Goal: Book appointment/travel/reservation

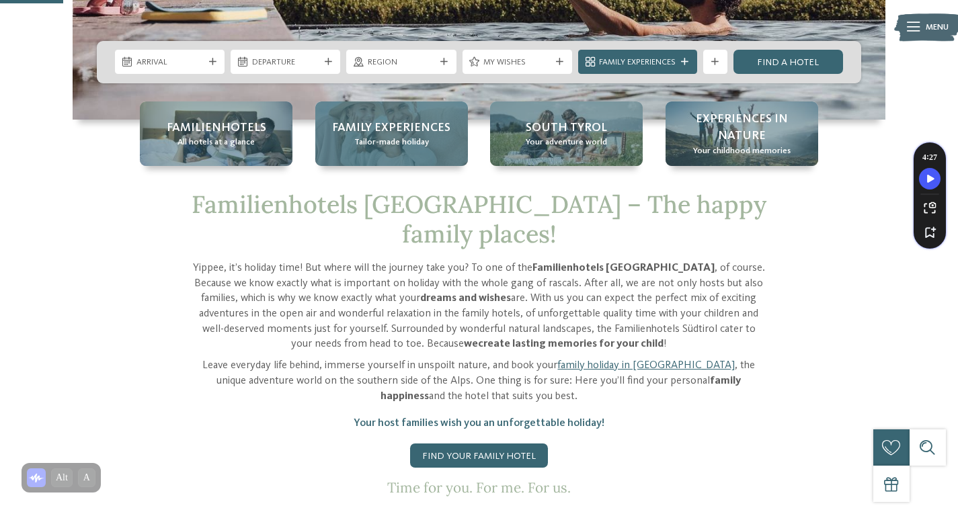
scroll to position [366, 0]
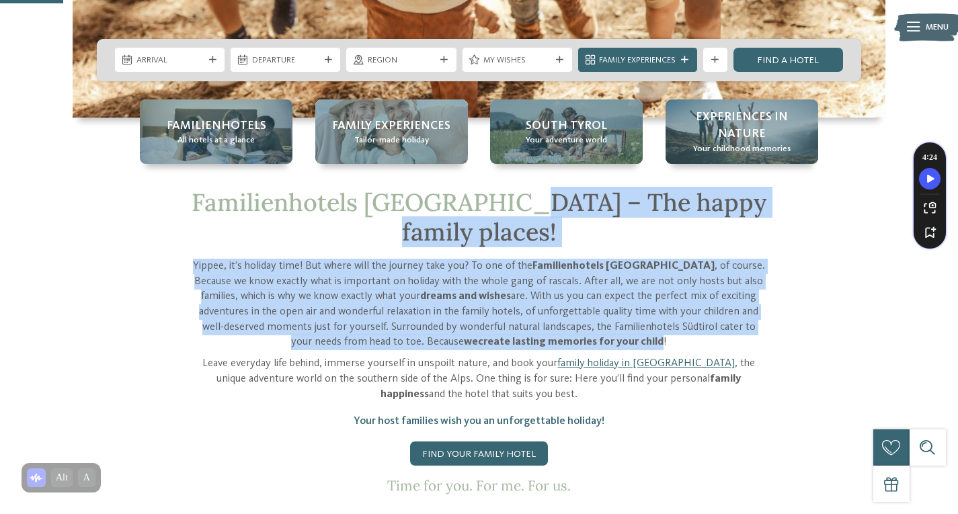
drag, startPoint x: 621, startPoint y: 313, endPoint x: 504, endPoint y: 205, distance: 159.3
click at [504, 205] on div "Familienhotels Südtirol – The happy family places! Yippee, it’s holiday time! B…" at bounding box center [479, 341] width 575 height 306
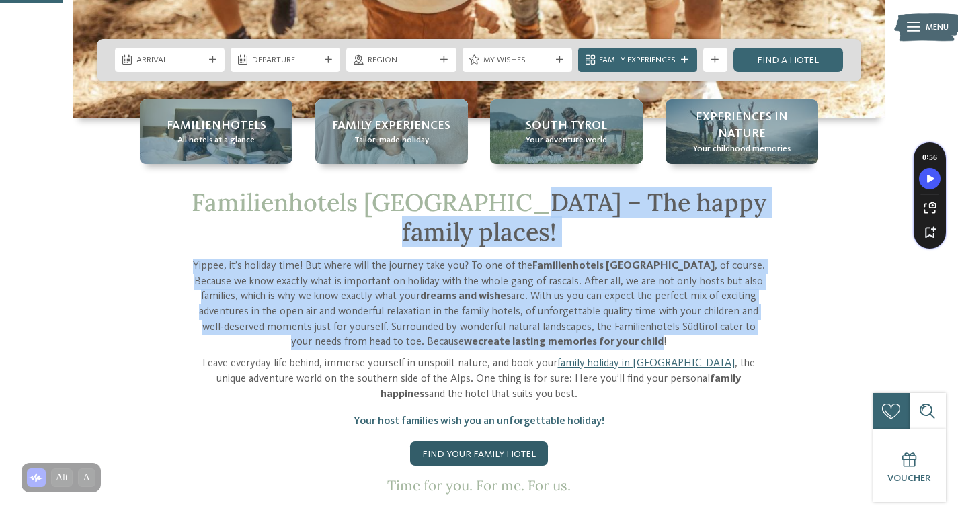
click at [448, 442] on link "Find your family hotel" at bounding box center [479, 454] width 138 height 24
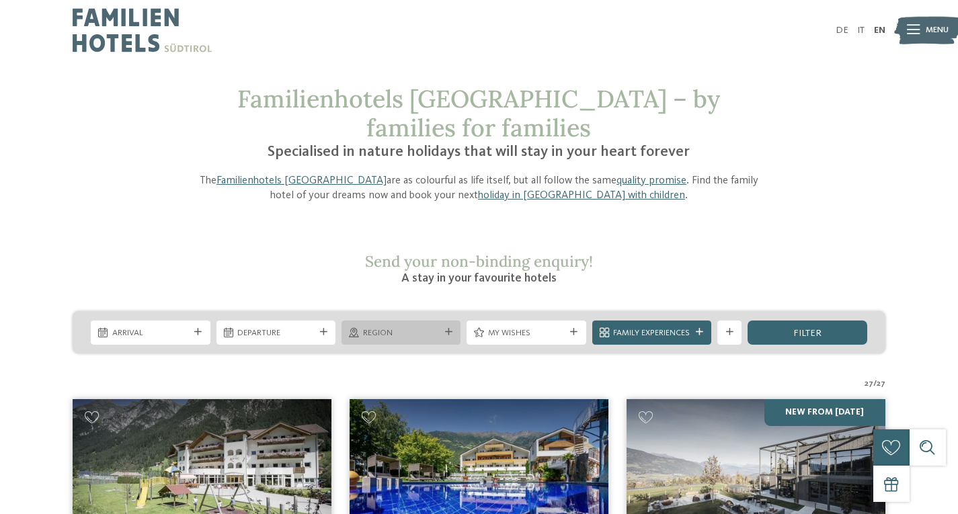
click at [362, 321] on div "Region" at bounding box center [400, 333] width 119 height 24
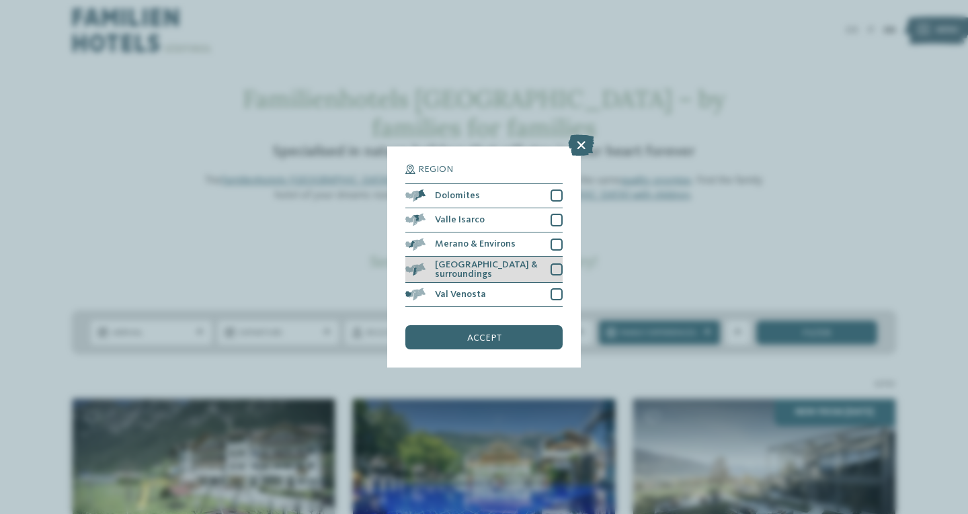
click at [562, 259] on div "[GEOGRAPHIC_DATA] & surroundings" at bounding box center [483, 270] width 157 height 26
click at [464, 333] on div "accept" at bounding box center [483, 337] width 157 height 24
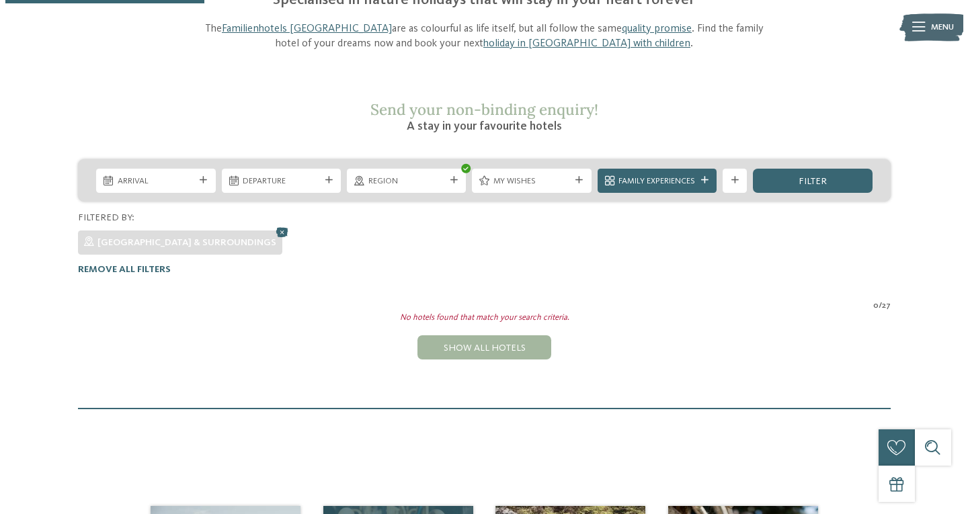
scroll to position [137, 0]
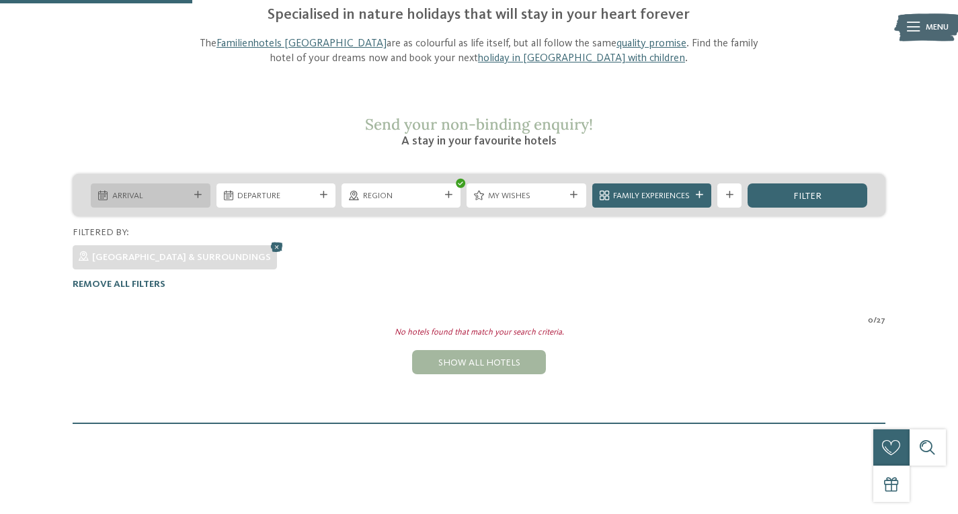
click at [161, 189] on div "Arrival" at bounding box center [150, 195] width 83 height 13
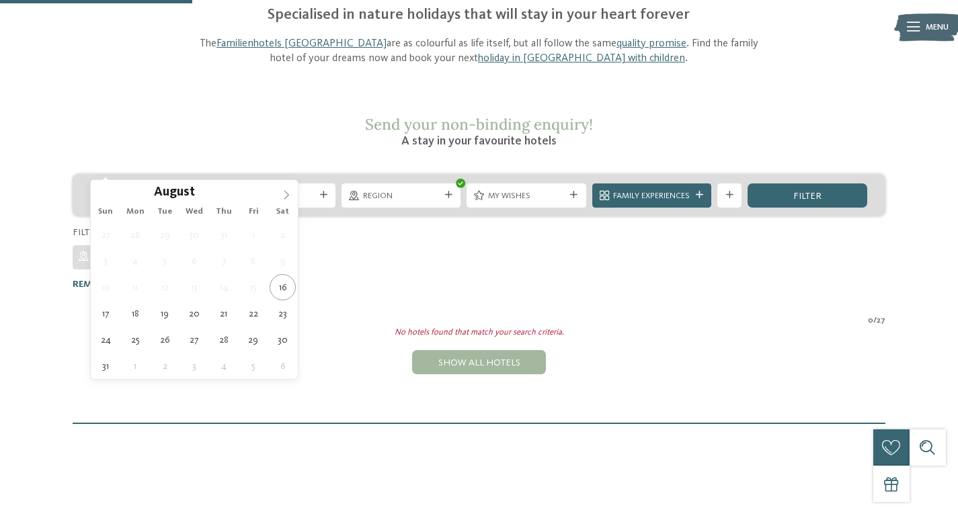
click at [283, 194] on icon at bounding box center [286, 194] width 9 height 9
type div "[DATE]"
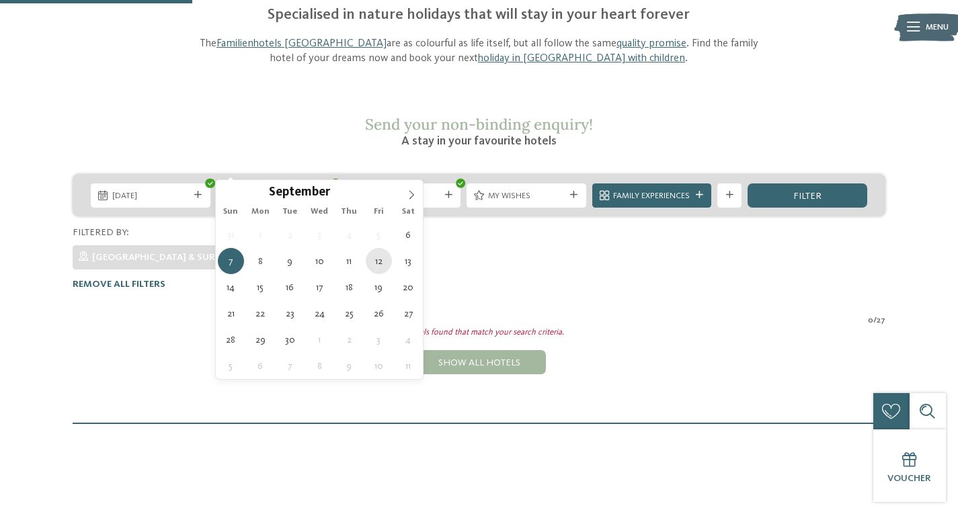
type div "[DATE]"
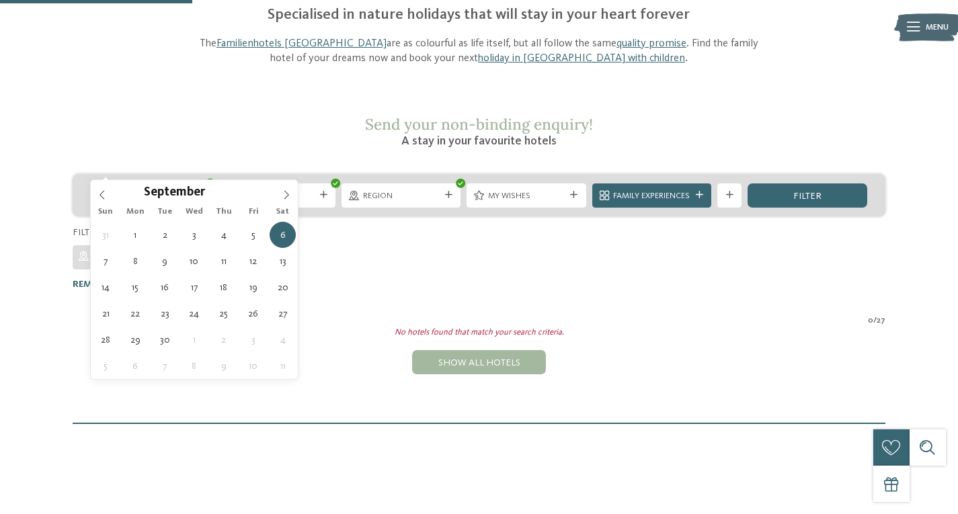
click at [145, 190] on span "[DATE]" at bounding box center [150, 196] width 77 height 12
type div "[DATE]"
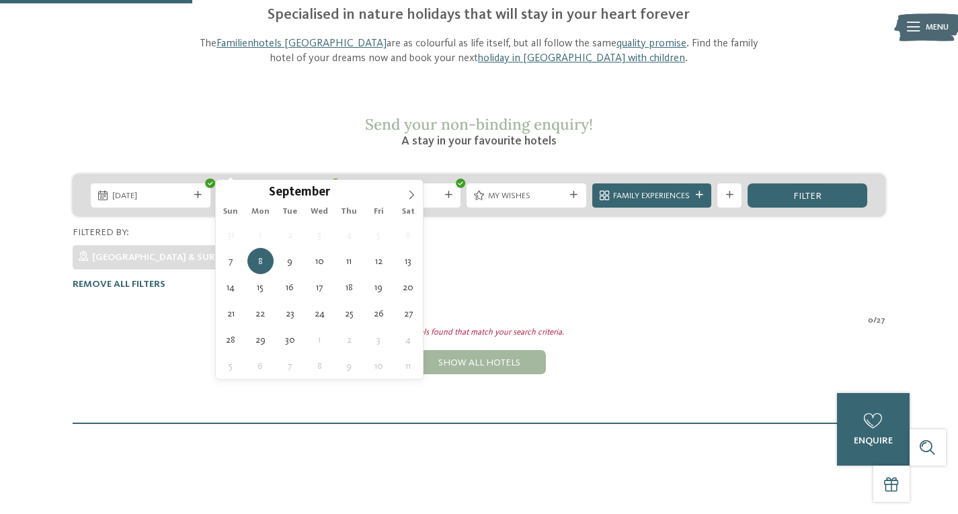
click at [256, 190] on span "[DATE]" at bounding box center [275, 196] width 77 height 12
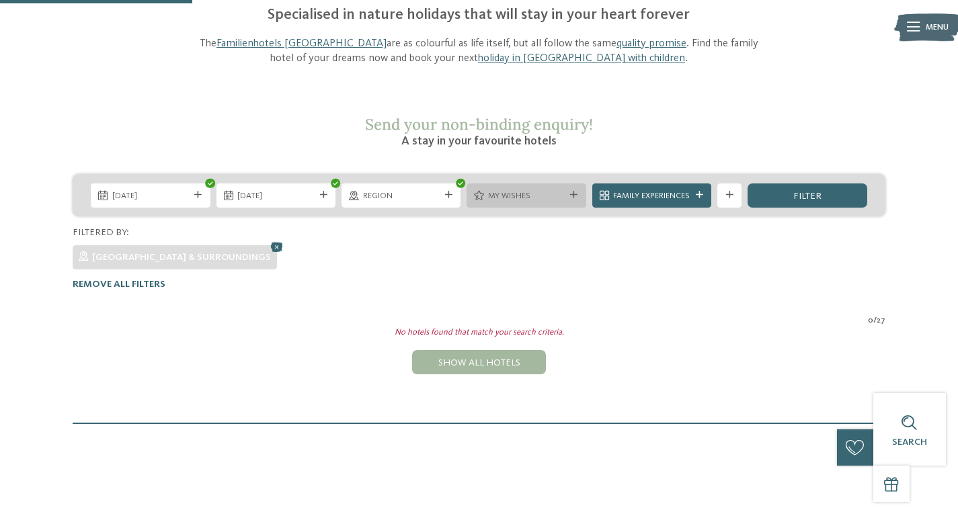
click at [494, 190] on span "My wishes" at bounding box center [526, 196] width 77 height 12
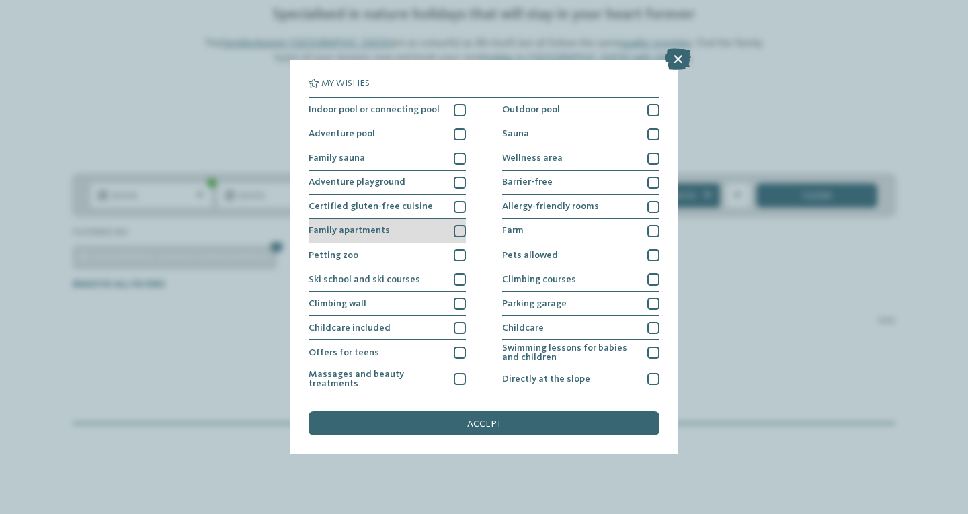
click at [454, 227] on div at bounding box center [460, 231] width 12 height 12
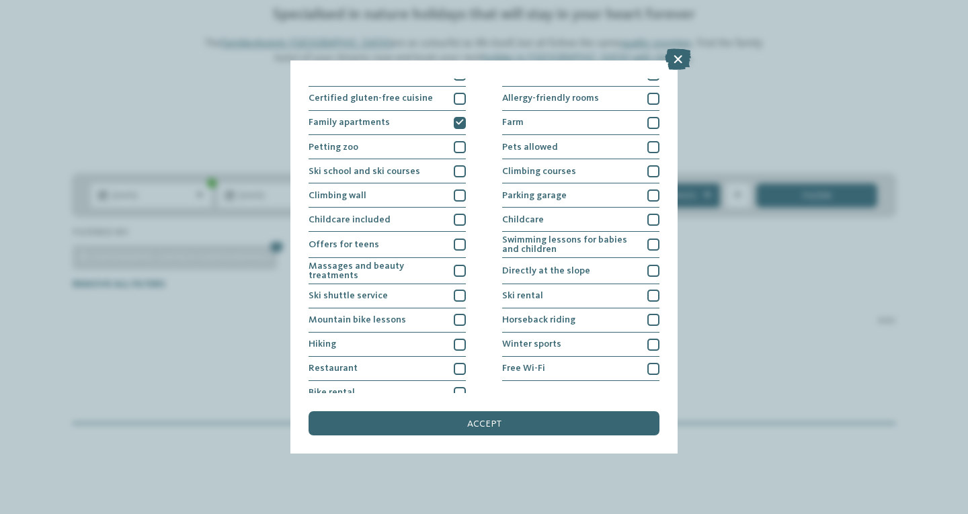
scroll to position [120, 0]
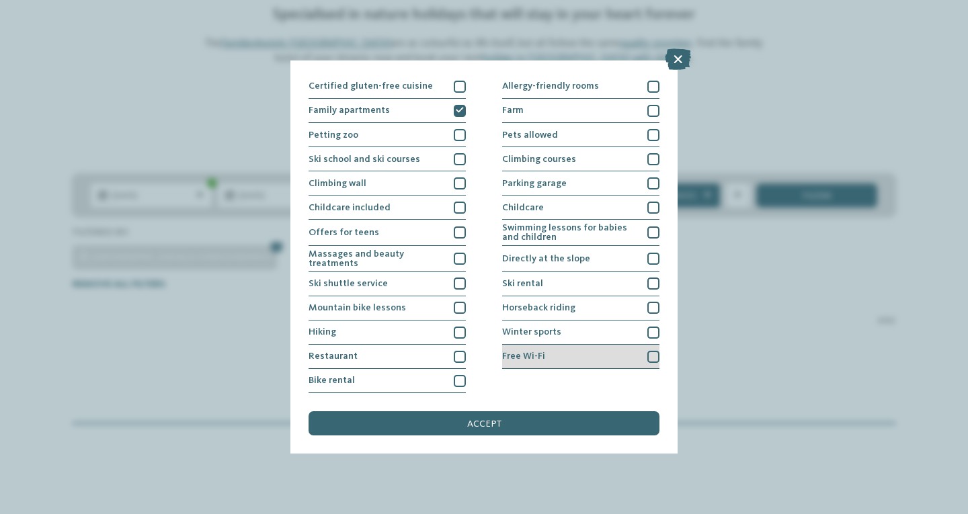
click at [585, 350] on div "Free Wi-Fi" at bounding box center [580, 357] width 157 height 24
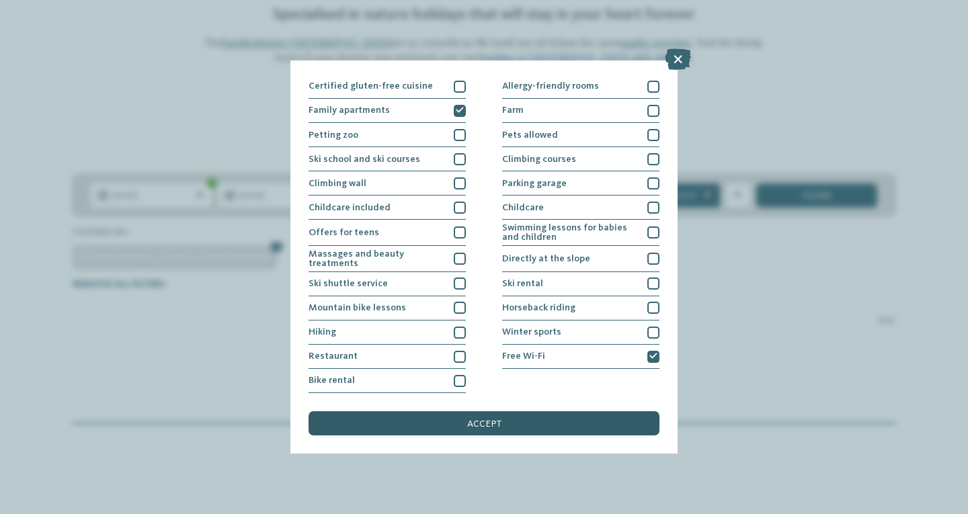
click at [499, 425] on span "accept" at bounding box center [484, 423] width 34 height 9
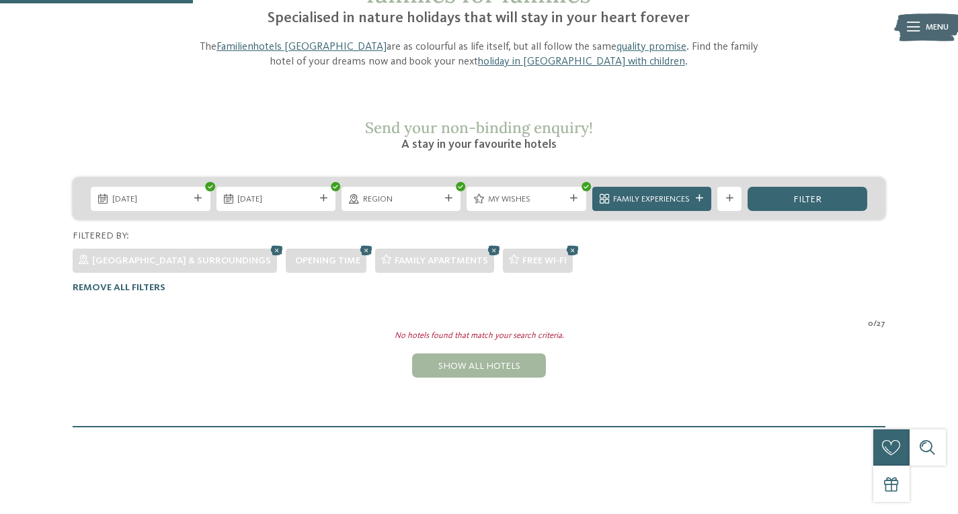
scroll to position [133, 0]
click at [485, 243] on icon at bounding box center [494, 251] width 18 height 16
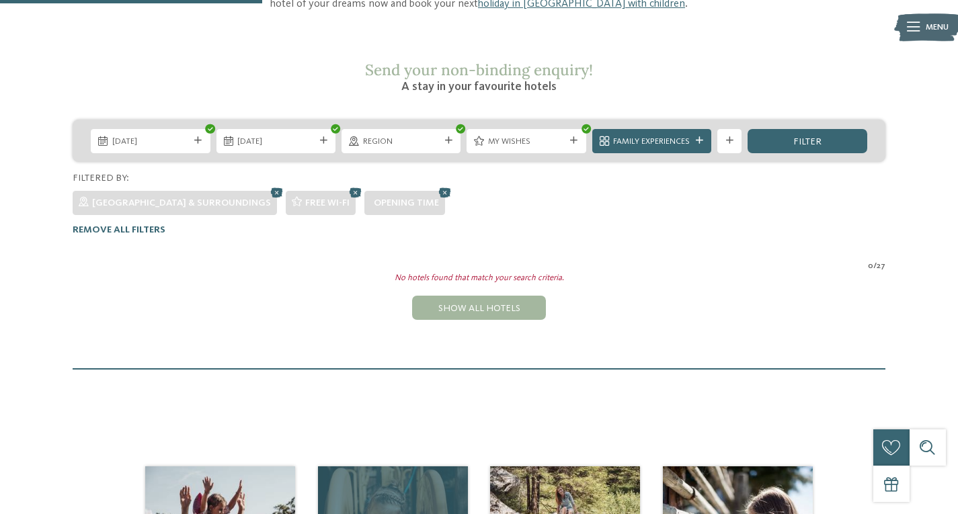
scroll to position [187, 0]
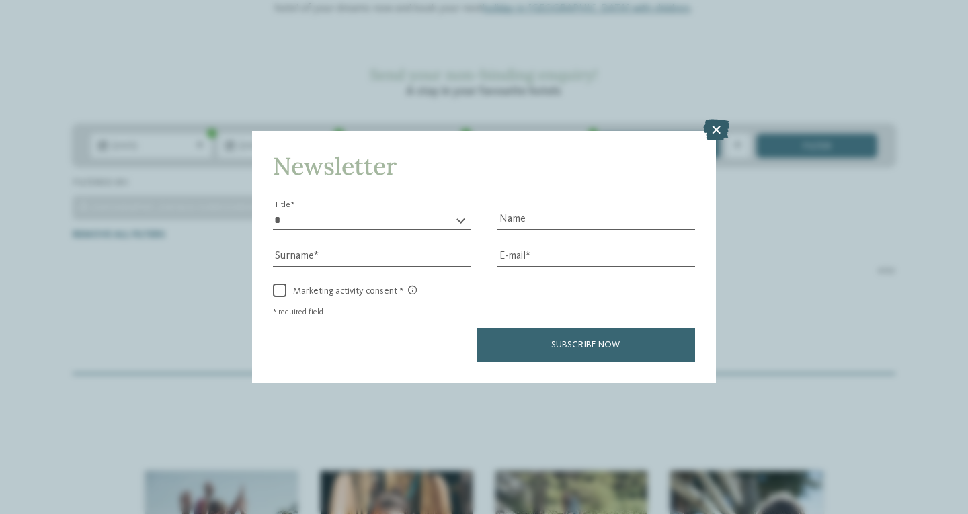
click at [717, 127] on icon at bounding box center [716, 130] width 26 height 22
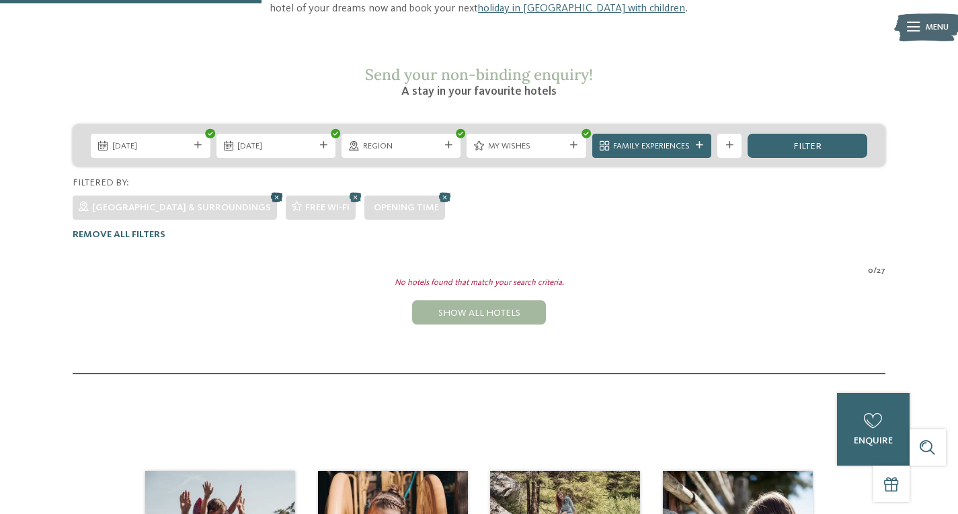
click at [268, 189] on icon at bounding box center [277, 197] width 18 height 16
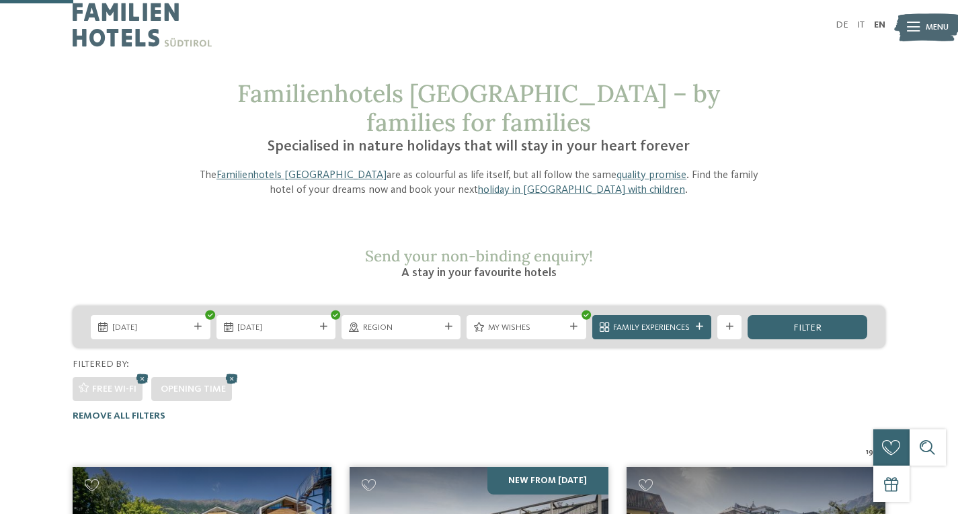
scroll to position [0, 0]
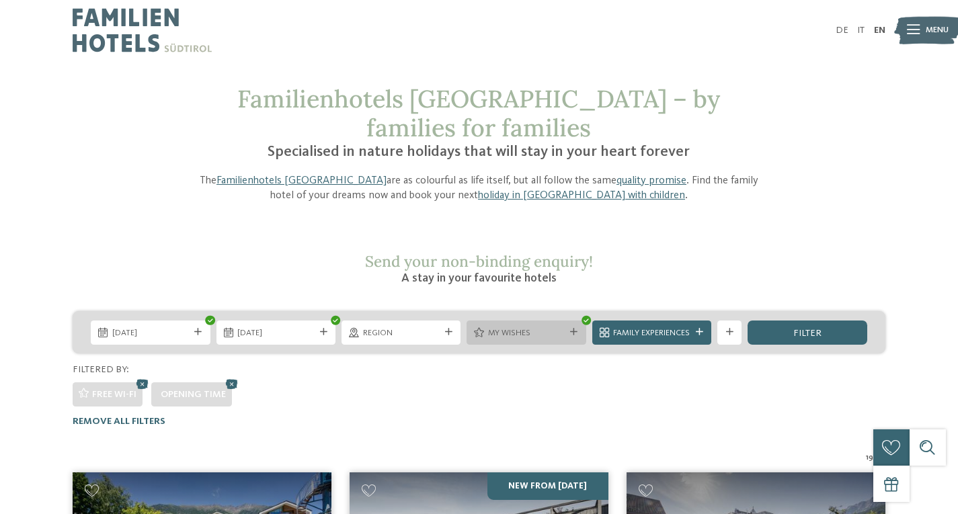
click at [514, 327] on span "My wishes" at bounding box center [526, 333] width 77 height 12
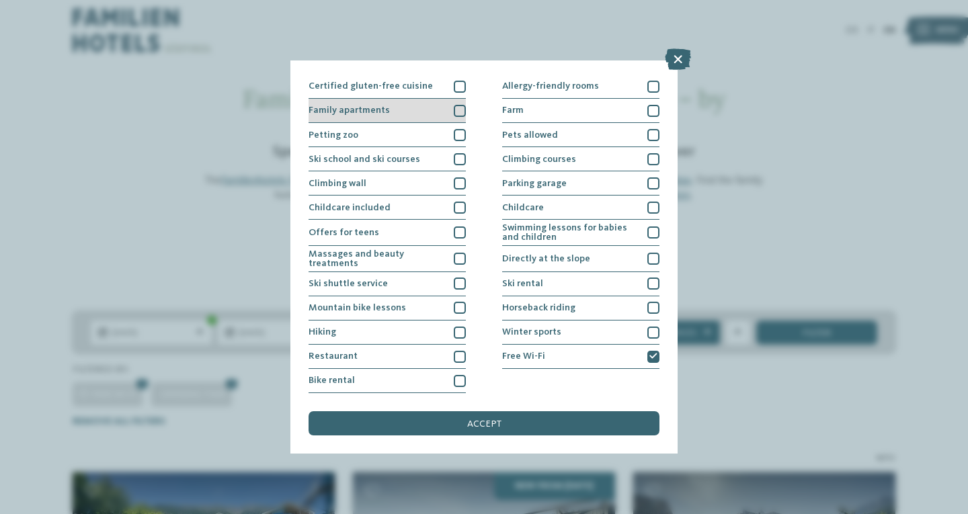
click at [454, 105] on div at bounding box center [460, 111] width 12 height 12
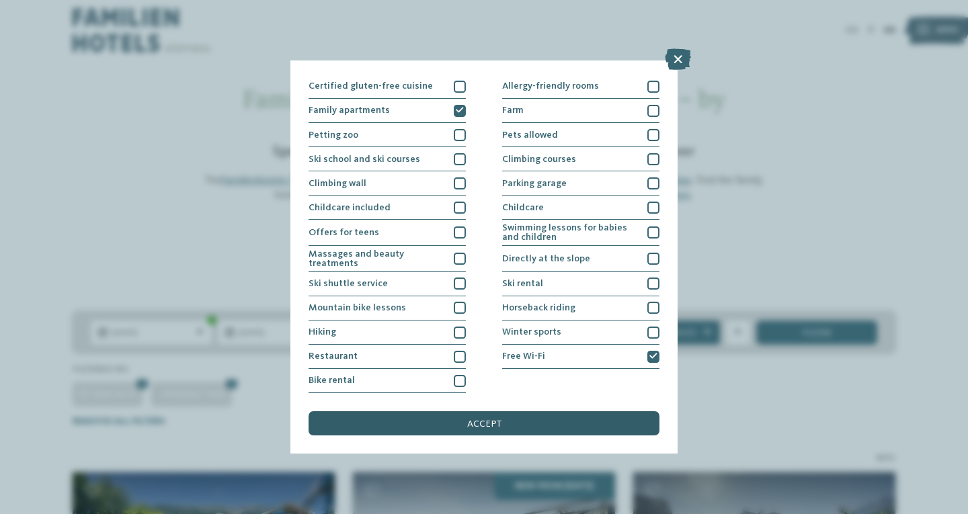
click at [417, 428] on div "accept" at bounding box center [484, 423] width 351 height 24
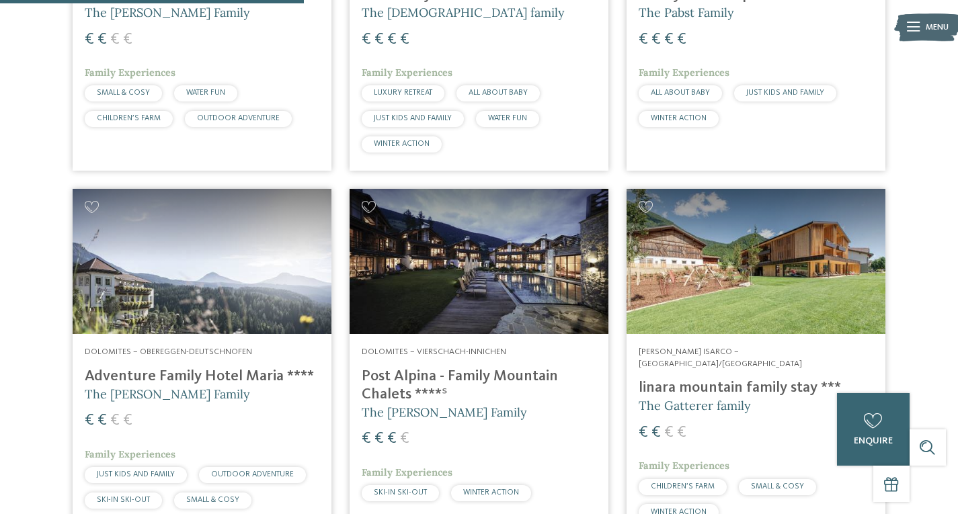
scroll to position [660, 0]
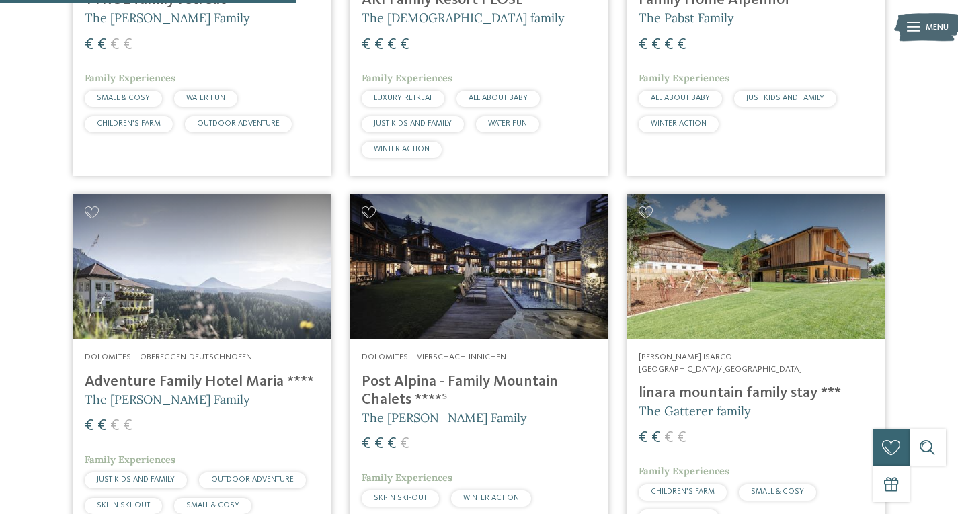
click at [233, 373] on h4 "Adventure Family Hotel Maria ****" at bounding box center [202, 382] width 235 height 18
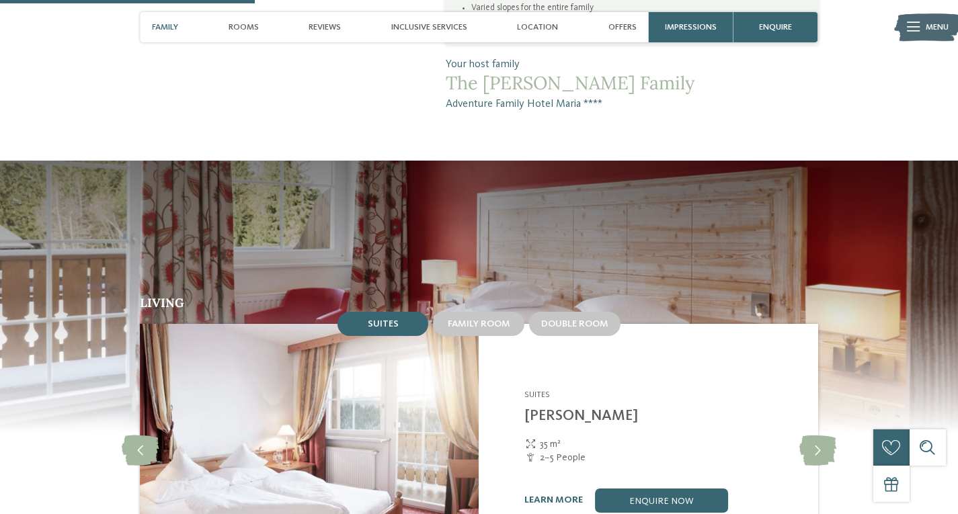
scroll to position [989, 0]
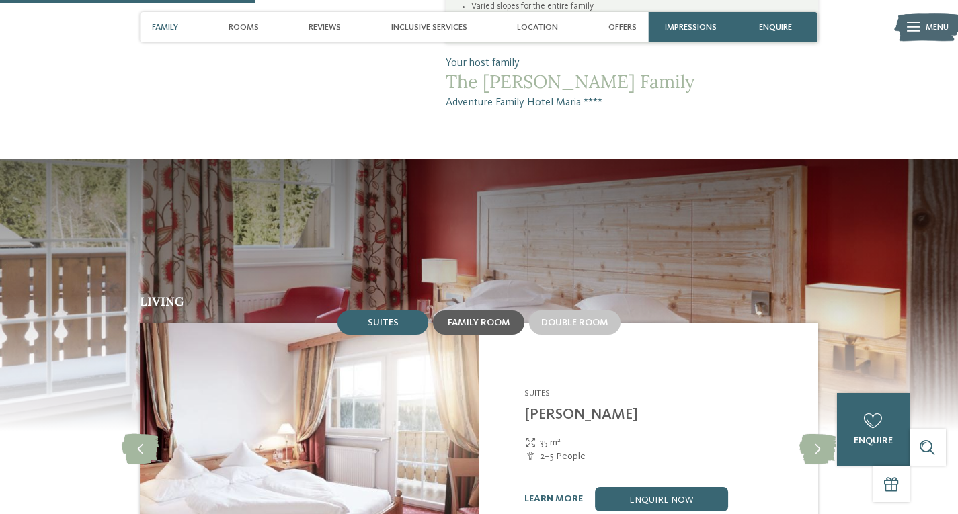
click at [487, 318] on span "Family room" at bounding box center [479, 322] width 63 height 9
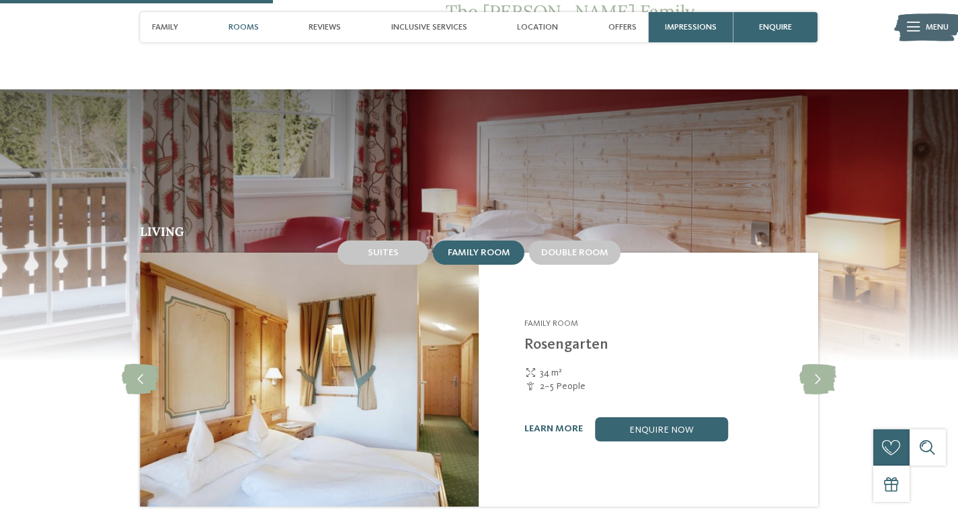
scroll to position [1060, 0]
